Goal: Task Accomplishment & Management: Manage account settings

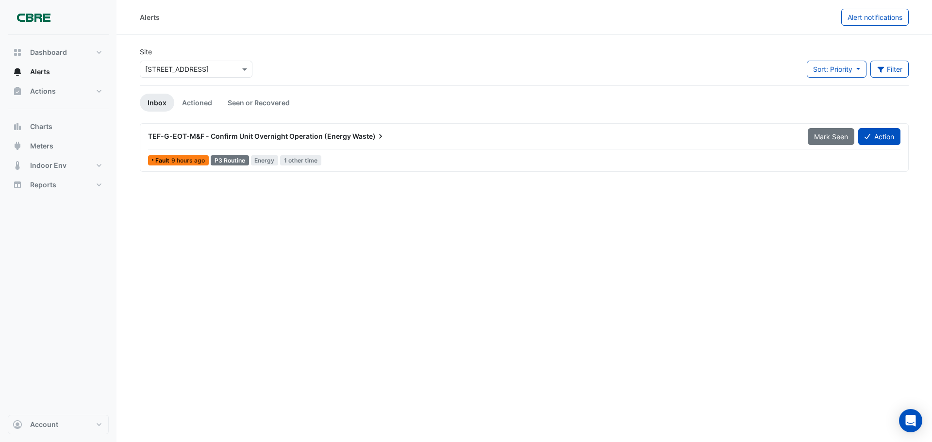
click at [298, 130] on div "TEF-G-EOT-M&F - Confirm Unit Overnight Operation (Energy Waste)" at bounding box center [472, 136] width 660 height 17
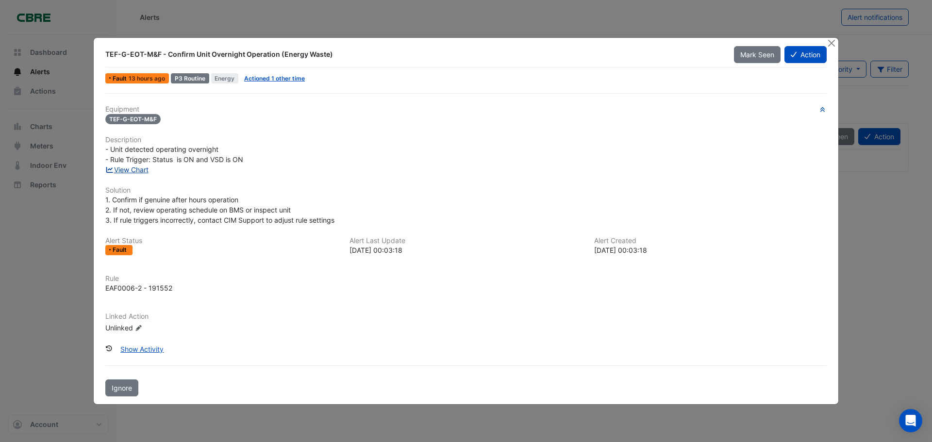
click at [138, 170] on link "View Chart" at bounding box center [126, 170] width 43 height 8
click at [804, 55] on button "Action" at bounding box center [805, 54] width 42 height 17
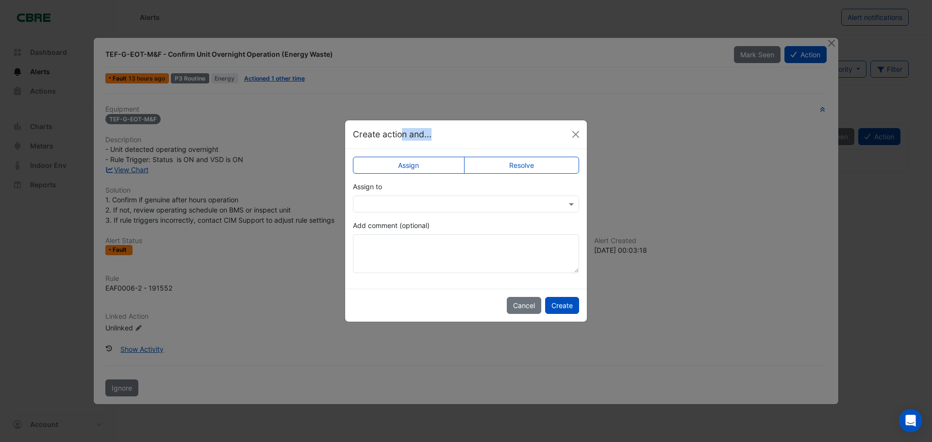
drag, startPoint x: 804, startPoint y: 55, endPoint x: 377, endPoint y: 141, distance: 435.8
click at [377, 141] on ngb-modal-window "Create action and... Assign Resolve Assign to Add comment (optional) Cancel Cre…" at bounding box center [466, 221] width 932 height 442
click at [508, 169] on label "Resolve" at bounding box center [522, 165] width 116 height 17
click at [376, 263] on textarea "Add comment (optional)" at bounding box center [466, 253] width 226 height 39
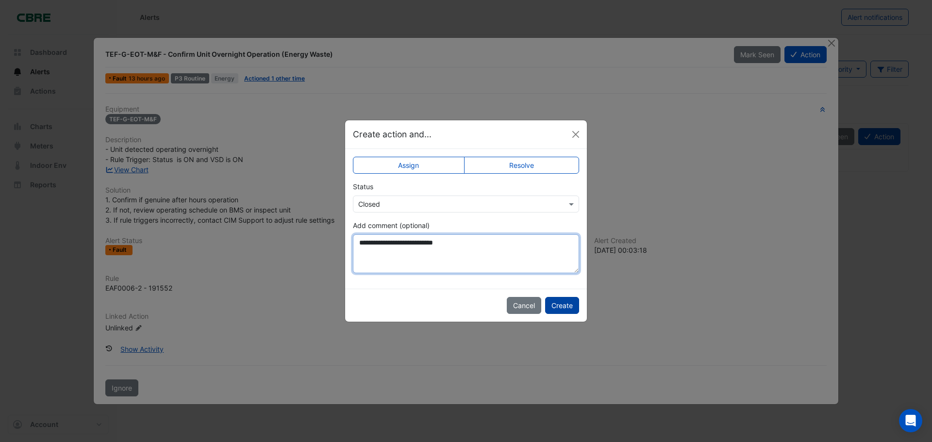
type textarea "**********"
click at [576, 309] on button "Create" at bounding box center [562, 305] width 34 height 17
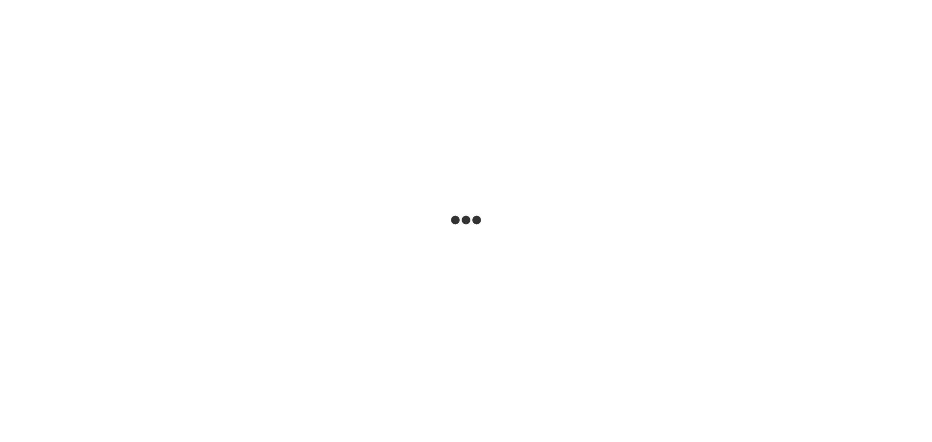
click at [138, 0] on html at bounding box center [466, 0] width 932 height 0
